Goal: Information Seeking & Learning: Learn about a topic

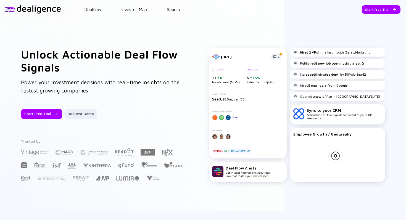
click at [18, 11] on div at bounding box center [32, 9] width 57 height 8
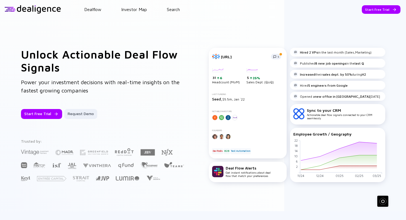
click at [18, 11] on div at bounding box center [32, 9] width 57 height 8
click at [17, 9] on div at bounding box center [32, 9] width 57 height 8
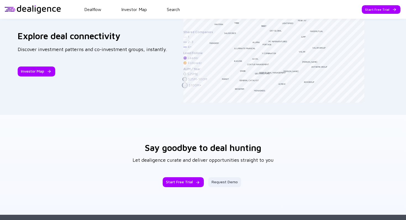
scroll to position [869, 0]
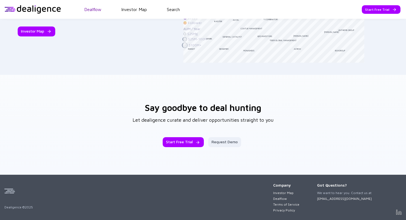
click at [93, 9] on link "Dealflow" at bounding box center [92, 9] width 17 height 5
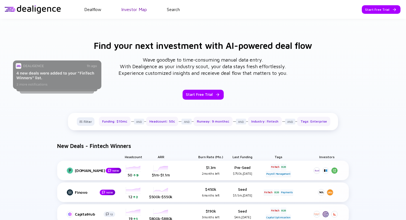
scroll to position [195, 0]
click at [171, 12] on link "Search" at bounding box center [173, 9] width 13 height 5
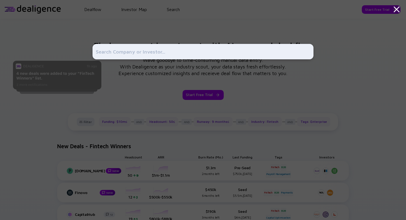
click at [394, 10] on icon at bounding box center [397, 9] width 10 height 10
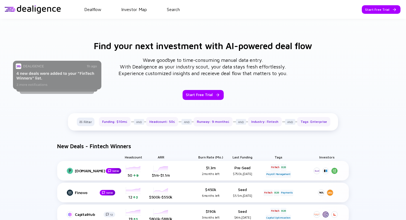
click at [129, 14] on header "Dealflow Investor Map Search Start Free Trial Dealflow Investor Map Start Free …" at bounding box center [203, 9] width 406 height 19
click at [132, 10] on link "Investor Map" at bounding box center [134, 9] width 26 height 5
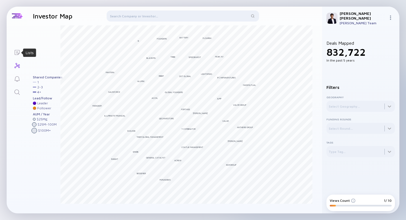
click at [17, 54] on icon "Lists" at bounding box center [17, 52] width 7 height 7
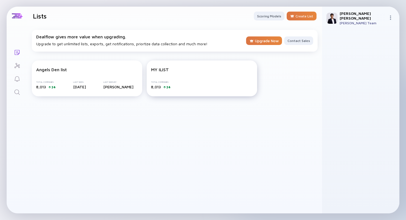
click at [194, 85] on div "Total Companies 8,013 24" at bounding box center [202, 85] width 102 height 8
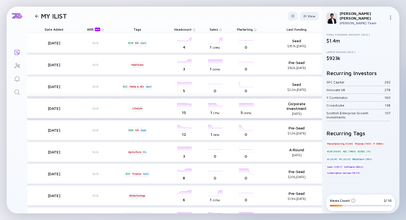
scroll to position [0, 192]
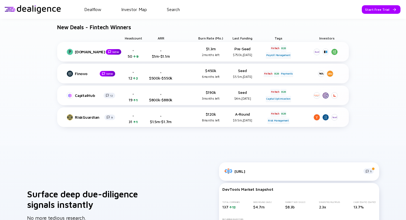
scroll to position [534, 0]
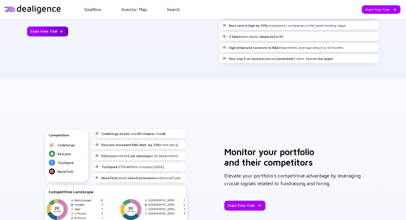
click at [59, 33] on div at bounding box center [60, 31] width 3 height 3
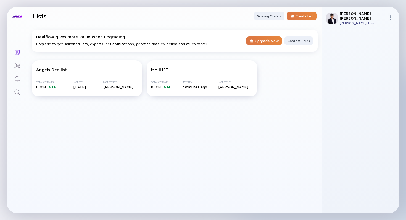
click at [306, 11] on header "Lists Scoring Models Create List" at bounding box center [174, 16] width 295 height 19
click at [306, 14] on div "Create List" at bounding box center [302, 16] width 30 height 9
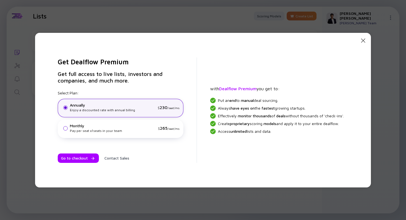
click at [174, 122] on div "Monthly Pay per seat x 1 seats in your team $ 265 /seat/mo." at bounding box center [121, 129] width 126 height 19
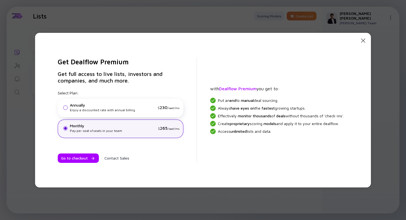
click at [363, 40] on icon "Close Modal" at bounding box center [363, 40] width 7 height 7
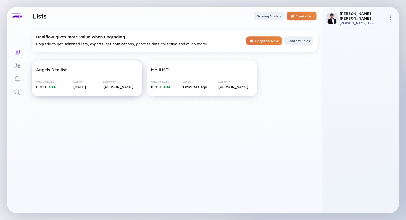
click at [85, 75] on div "Angels Den list Total Companies 8,013 24 Last Seen 5 days ago Last Seen By Kami…" at bounding box center [87, 79] width 111 height 36
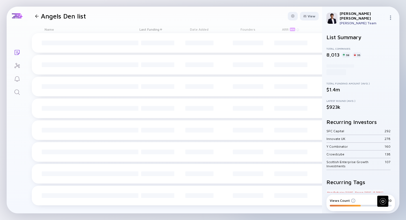
click at [102, 50] on div "load load load load load load load load load load load load load load load load…" at bounding box center [274, 123] width 484 height 180
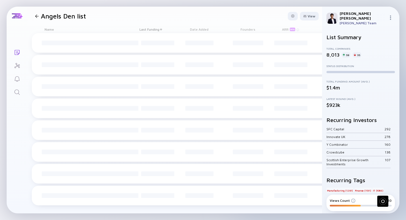
click at [100, 45] on div "load load load load load load load load load load load load load load load load…" at bounding box center [274, 123] width 484 height 180
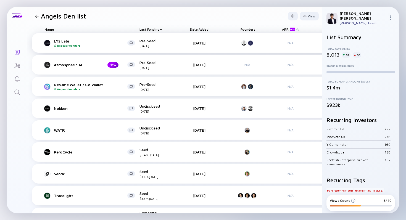
click at [77, 48] on div "LYS Labs Repeat Founders Pre-Seed Aug 2025 11 days ago N/A headcount-lys-protoc…" at bounding box center [273, 43] width 482 height 20
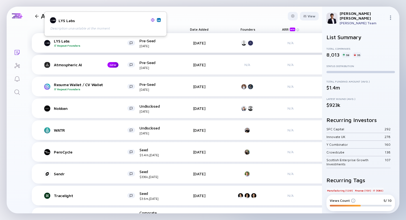
click at [61, 40] on div "LYS Labs Repeat Founders" at bounding box center [91, 43] width 74 height 9
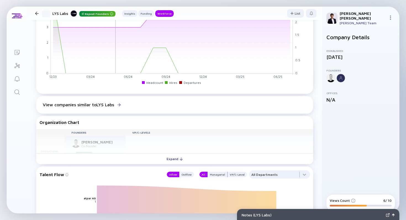
scroll to position [337, 0]
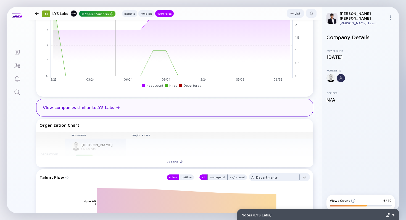
click at [113, 107] on div "View companies similar to LYS Labs" at bounding box center [78, 107] width 71 height 5
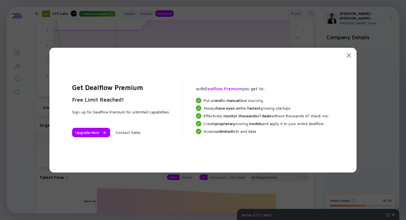
click at [31, 145] on div "Close Modal Get Dealflow Premium Free Limit Reached! Sign-up for Dealflow Premi…" at bounding box center [203, 110] width 406 height 220
click at [350, 55] on icon at bounding box center [349, 55] width 4 height 4
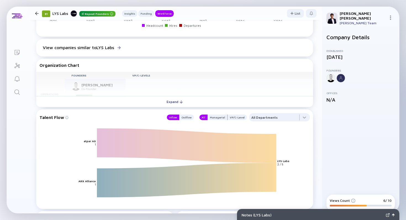
scroll to position [382, 0]
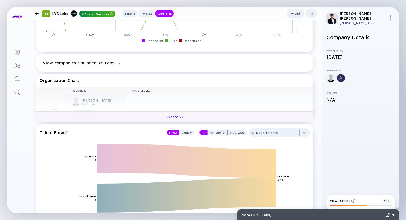
click at [193, 118] on button "Expand" at bounding box center [174, 116] width 277 height 11
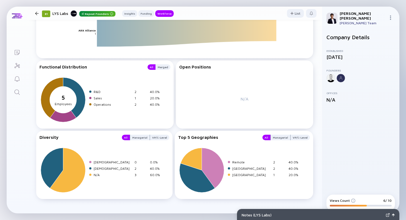
scroll to position [569, 0]
